Goal: Find specific page/section: Find specific page/section

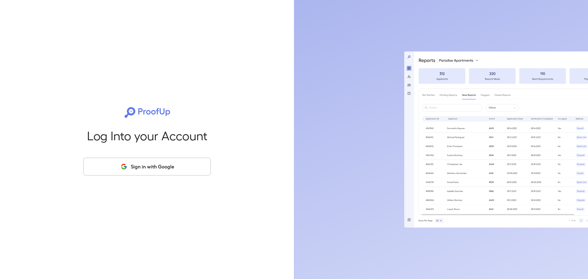
click at [150, 168] on button "Sign in with Google" at bounding box center [146, 167] width 127 height 18
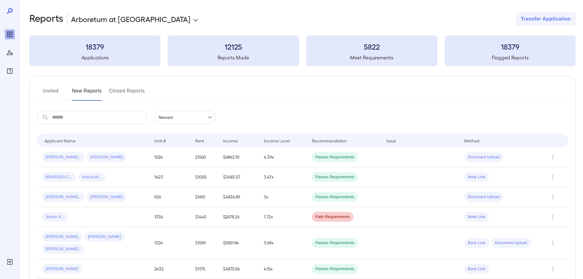
click at [54, 92] on button "Invited" at bounding box center [51, 93] width 28 height 15
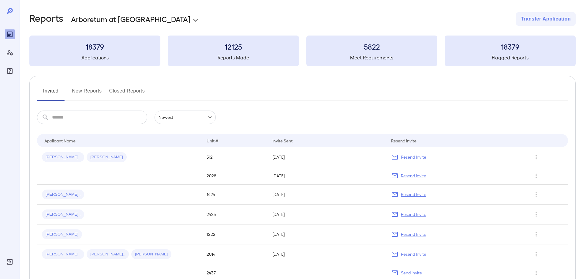
click at [90, 94] on button "New Reports" at bounding box center [87, 93] width 30 height 15
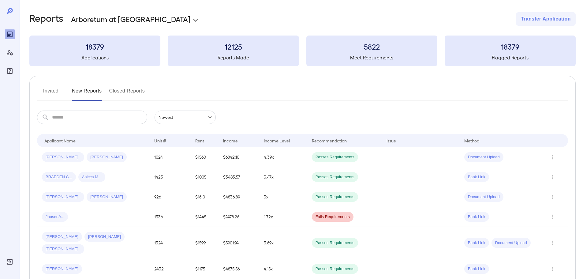
click at [72, 86] on button "New Reports" at bounding box center [87, 93] width 30 height 15
